Goal: Navigation & Orientation: Find specific page/section

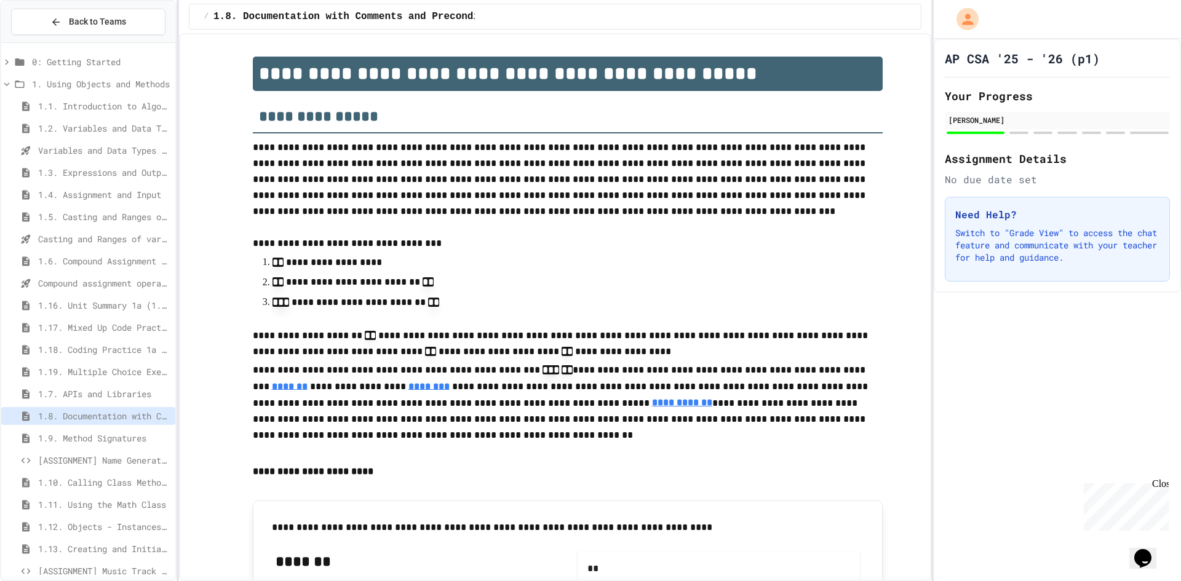
scroll to position [808, 0]
